Goal: Task Accomplishment & Management: Complete application form

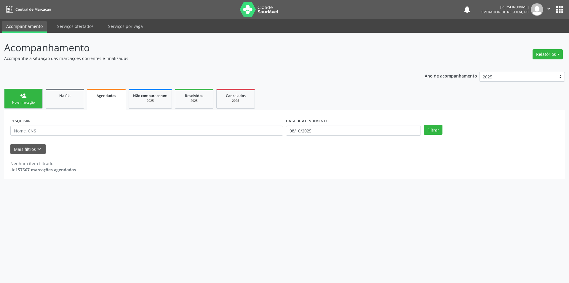
click at [31, 93] on link "person_add Nova marcação" at bounding box center [23, 99] width 39 height 20
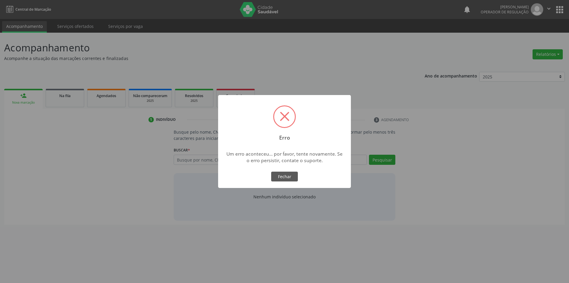
click at [280, 176] on button "Fechar" at bounding box center [284, 176] width 27 height 10
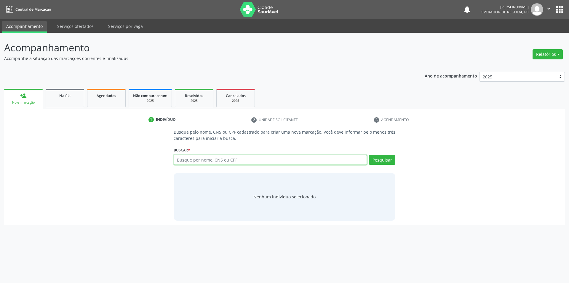
click at [236, 159] on input "text" at bounding box center [271, 159] width 194 height 10
type input "[PERSON_NAME][DEMOGRAPHIC_DATA]"
click at [385, 160] on button "Pesquisar" at bounding box center [382, 159] width 26 height 10
click at [269, 203] on button "Cadastrar novo indivíduo" at bounding box center [282, 202] width 57 height 10
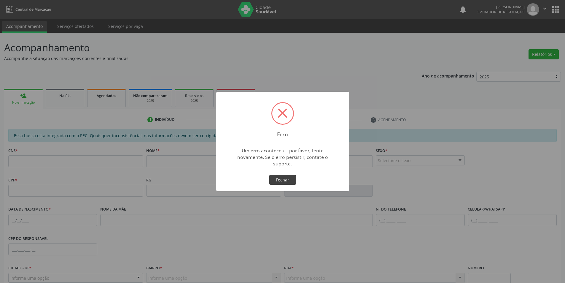
click at [283, 176] on button "Fechar" at bounding box center [282, 180] width 27 height 10
